Goal: Information Seeking & Learning: Stay updated

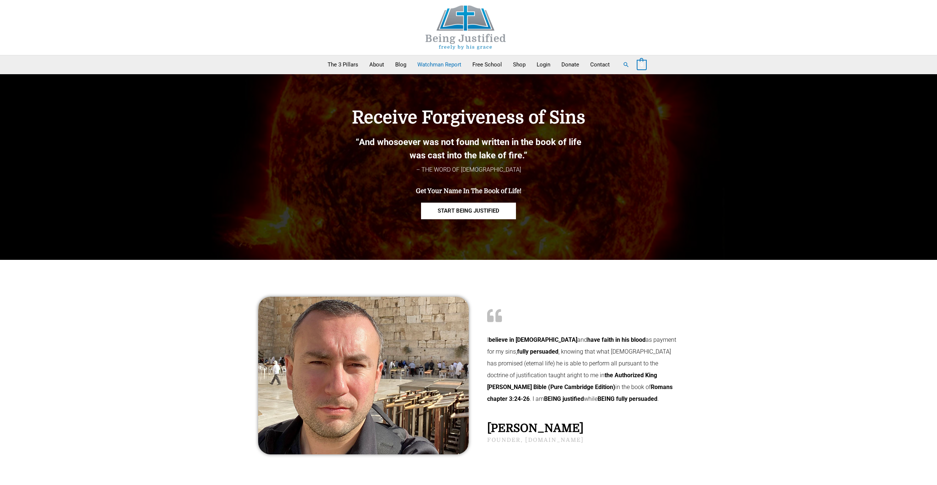
click at [436, 65] on link "Watchman Report" at bounding box center [439, 64] width 55 height 18
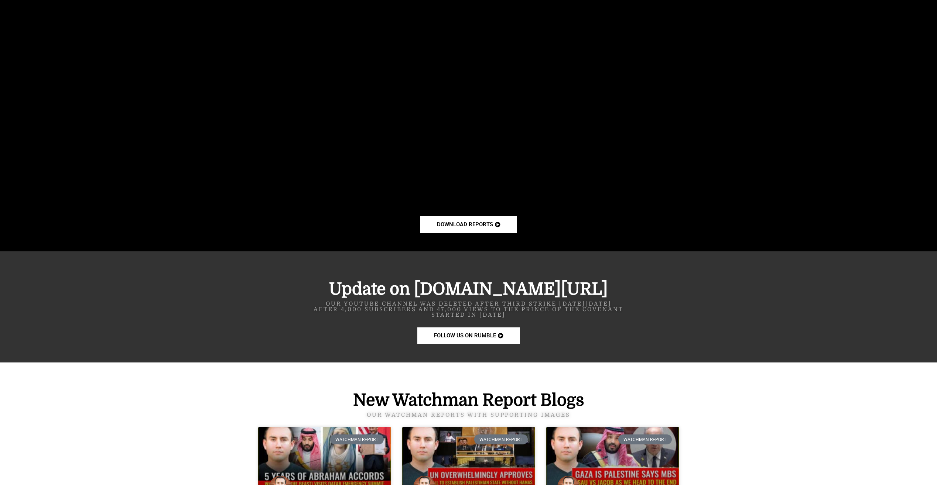
scroll to position [776, 0]
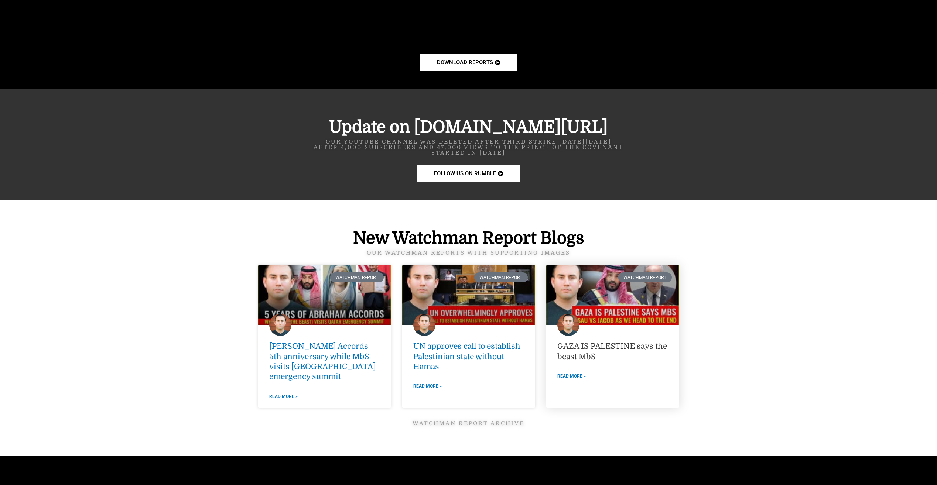
click at [592, 345] on link "GAZA IS PALESTINE says the beast MbS" at bounding box center [612, 351] width 110 height 19
click at [590, 345] on link "GAZA IS PALESTINE says the beast MbS" at bounding box center [612, 351] width 110 height 19
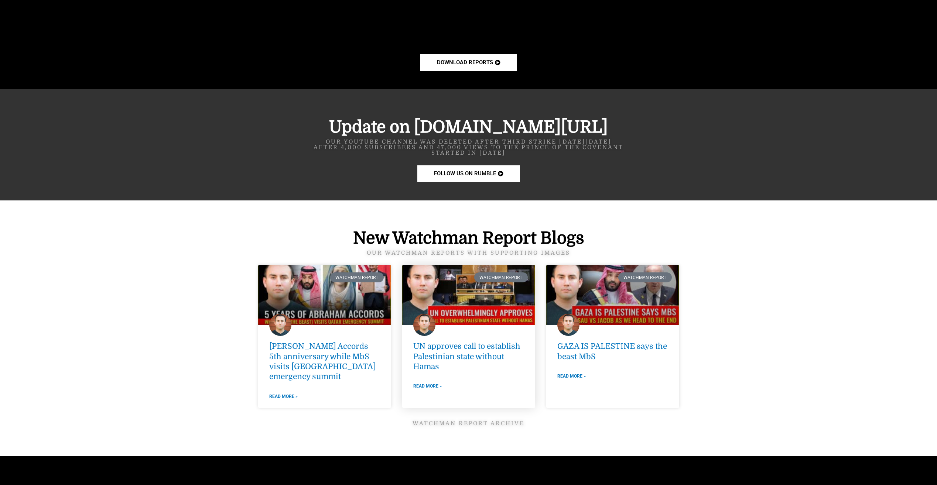
click at [433, 289] on link at bounding box center [468, 295] width 133 height 60
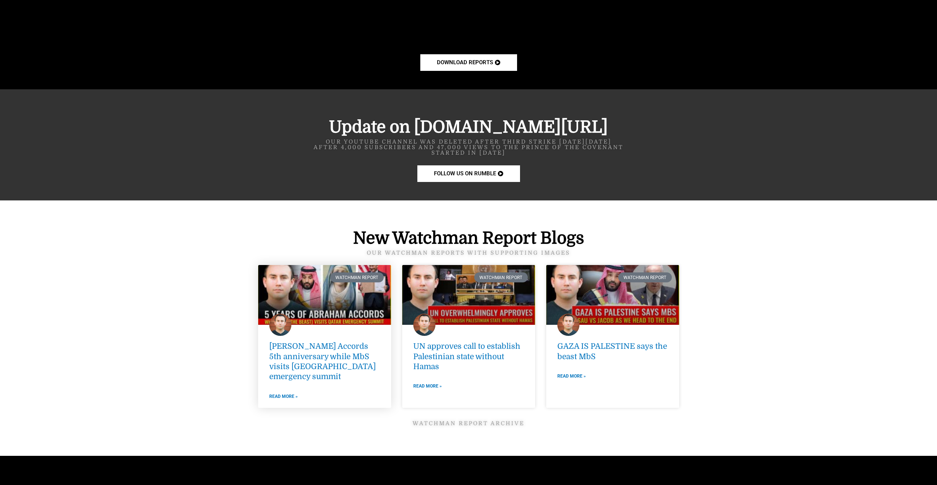
click at [307, 296] on link at bounding box center [324, 295] width 133 height 60
click at [308, 291] on link at bounding box center [324, 295] width 133 height 60
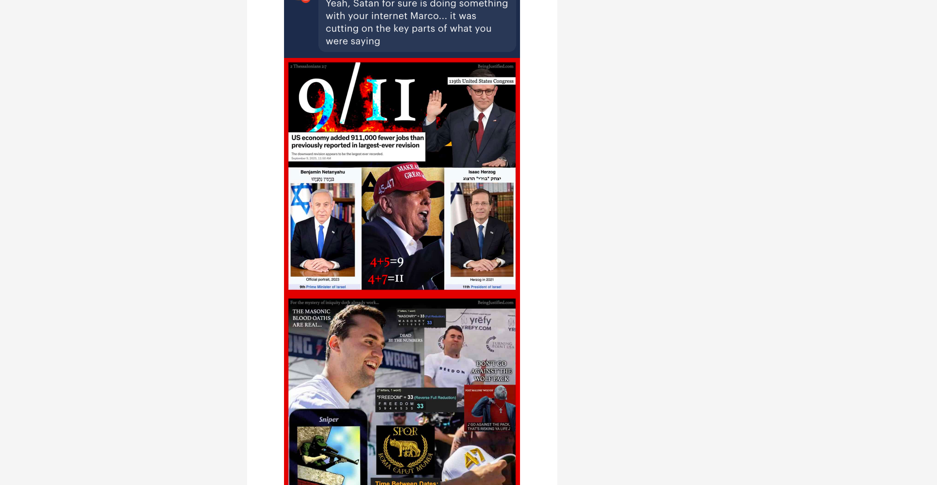
scroll to position [1256, 0]
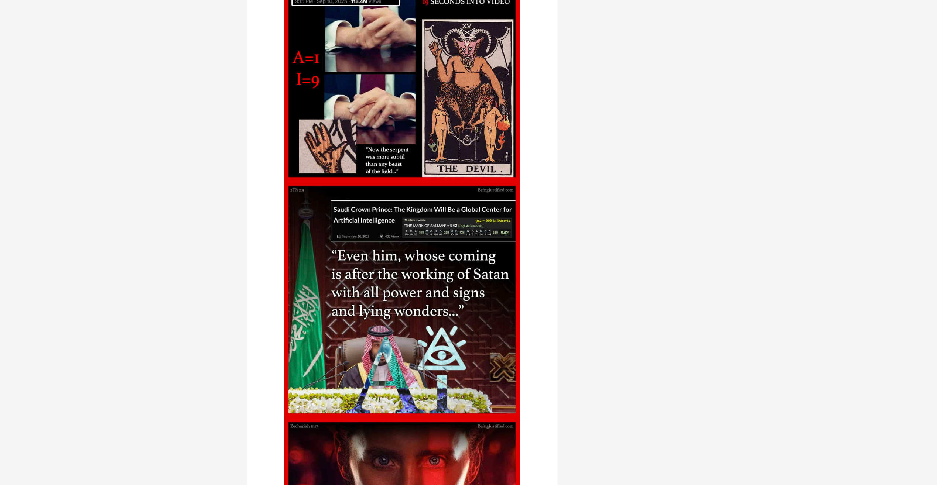
scroll to position [1441, 0]
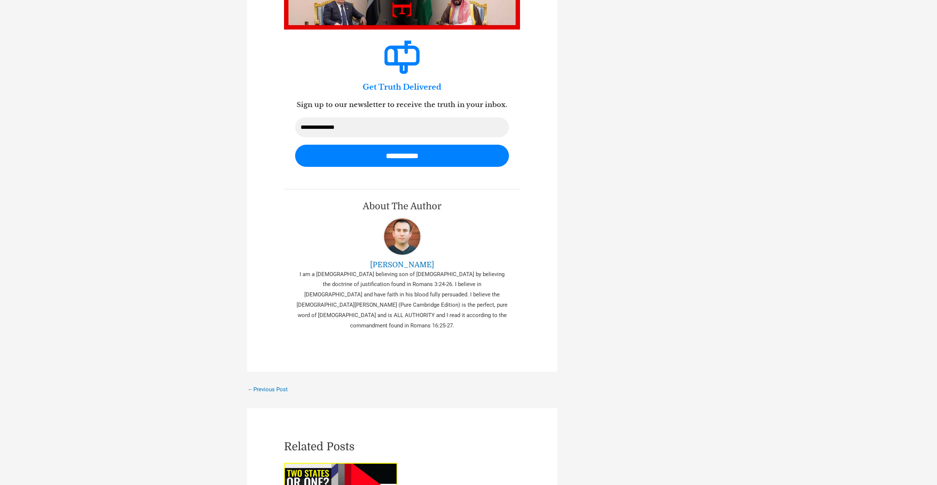
scroll to position [2475, 0]
